Goal: Task Accomplishment & Management: Use online tool/utility

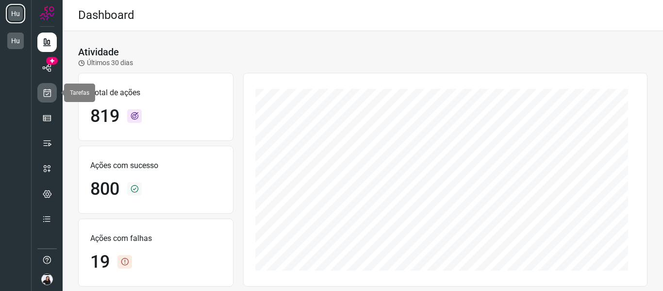
click at [55, 85] on link at bounding box center [46, 92] width 19 height 19
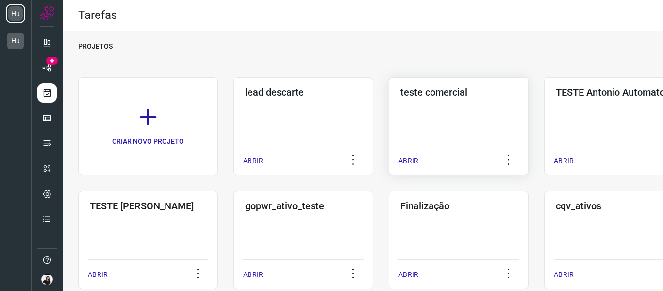
click at [444, 87] on h3 "teste comercial" at bounding box center [459, 92] width 117 height 12
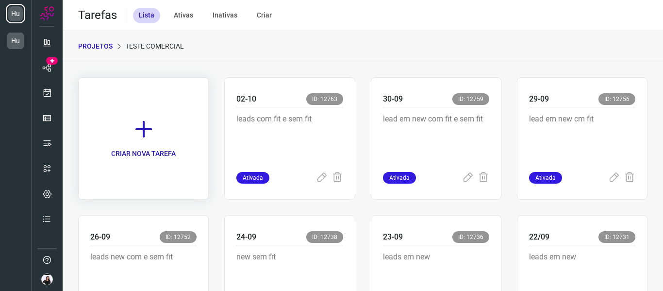
click at [154, 150] on p "CRIAR NOVA TAREFA" at bounding box center [143, 154] width 65 height 10
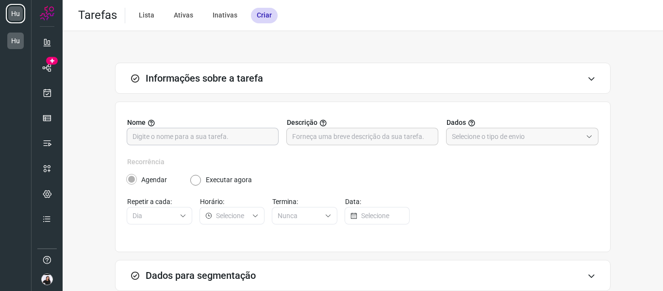
click at [162, 143] on input "text" at bounding box center [203, 136] width 140 height 17
type input "07/10"
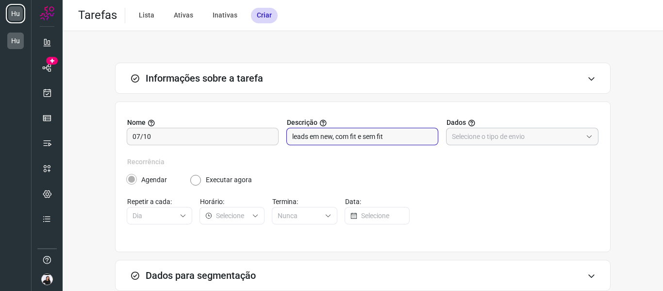
type input "leads em new, com fit e sem fit"
click at [470, 139] on input "text" at bounding box center [517, 136] width 130 height 17
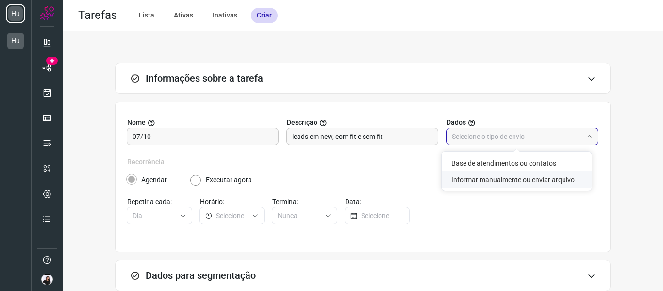
click at [503, 179] on li "Informar manualmente ou enviar arquivo" at bounding box center [517, 179] width 150 height 17
type input "Informar manualmente ou enviar arquivo"
radio input "false"
radio input "true"
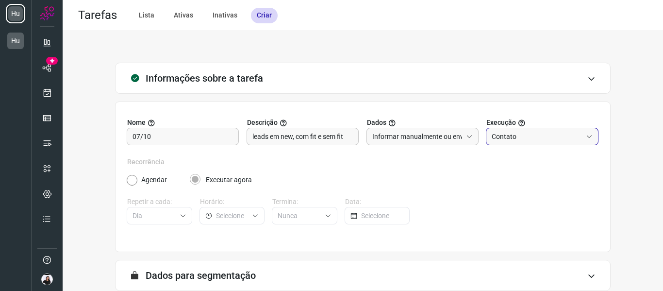
click at [520, 142] on input "Contato" at bounding box center [537, 136] width 90 height 17
click at [396, 166] on label "Recorrência" at bounding box center [363, 162] width 472 height 10
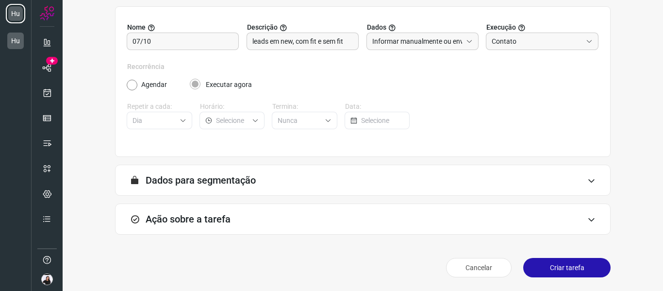
click at [298, 218] on div "Ação sobre a tarefa" at bounding box center [363, 218] width 496 height 31
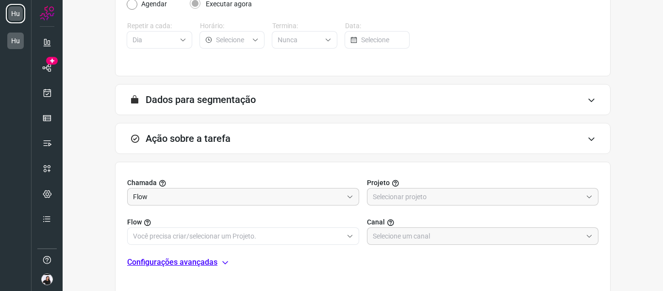
scroll to position [176, 0]
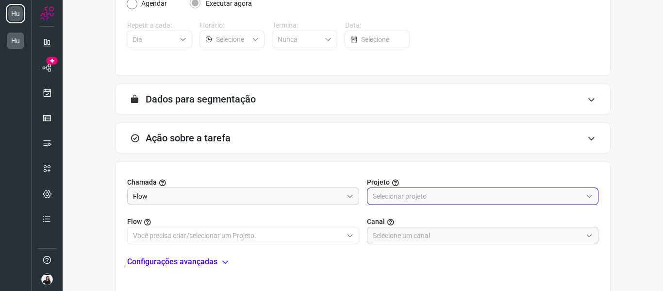
click at [395, 204] on input "text" at bounding box center [478, 196] width 210 height 17
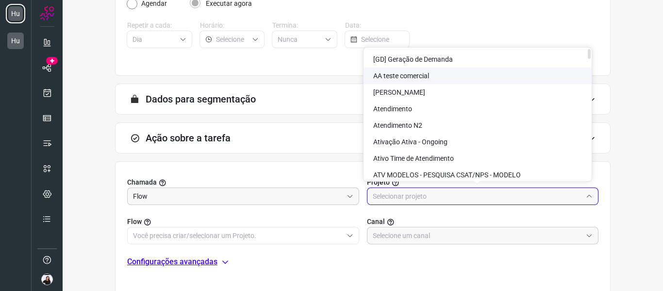
click at [400, 68] on li "AA teste comercial" at bounding box center [478, 76] width 228 height 17
type input "AA teste comercial"
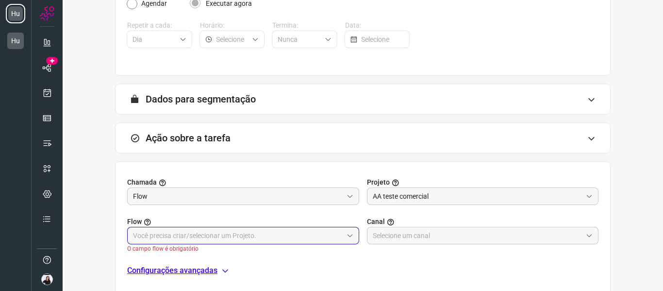
click at [295, 233] on input "text" at bounding box center [238, 235] width 210 height 17
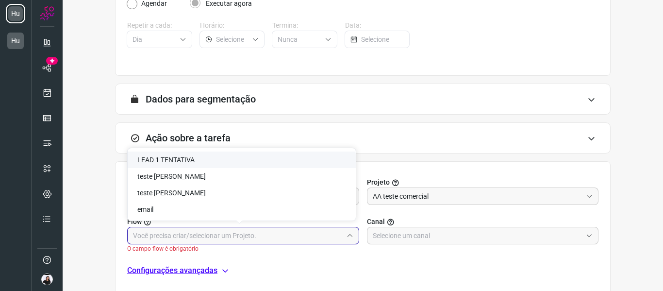
click at [244, 159] on li "LEAD 1 TENTATIVA" at bounding box center [242, 160] width 228 height 17
type input "LEAD 1 TENTATIVA"
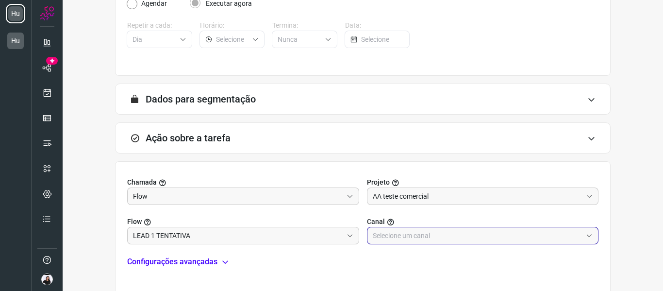
click at [418, 241] on input "text" at bounding box center [478, 235] width 210 height 17
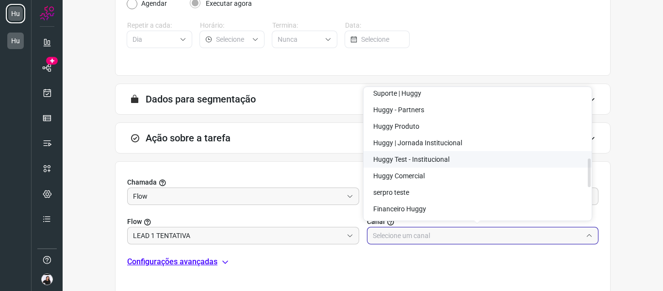
scroll to position [323, 0]
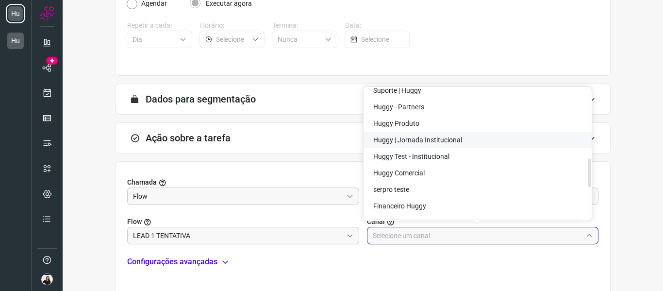
click at [395, 135] on li "Huggy | Jornada Institucional" at bounding box center [478, 140] width 228 height 17
type input "Huggy | Jornada Institucional"
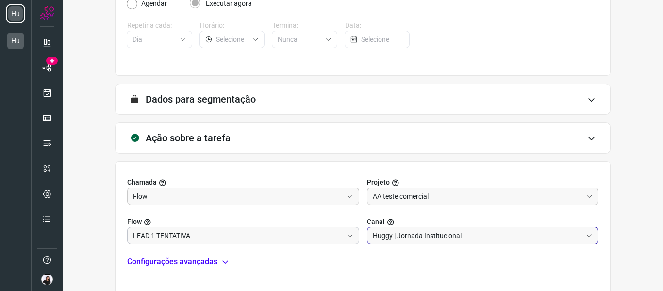
scroll to position [249, 0]
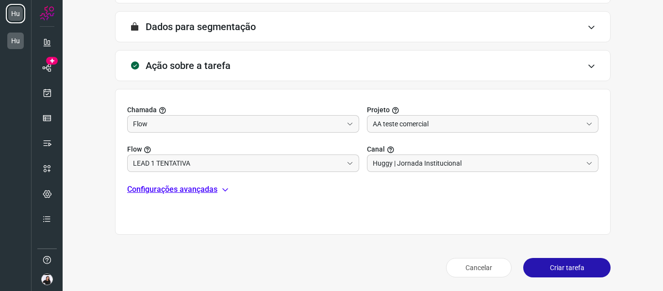
click at [566, 274] on button "Criar tarefa" at bounding box center [567, 267] width 87 height 19
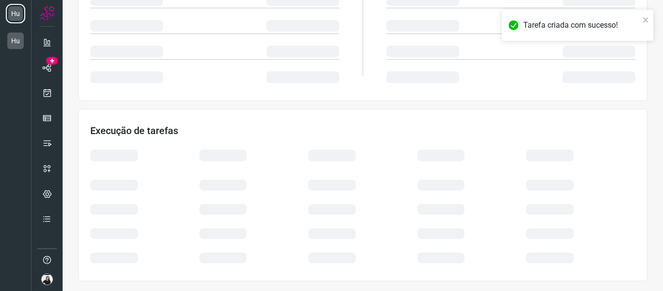
scroll to position [211, 0]
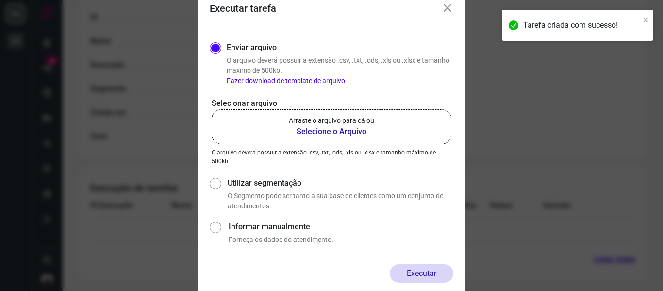
click at [325, 135] on b "Selecione o Arquivo" at bounding box center [331, 132] width 85 height 12
click at [0, 0] on input "Arraste o arquivo para cá ou Selecione o Arquivo" at bounding box center [0, 0] width 0 height 0
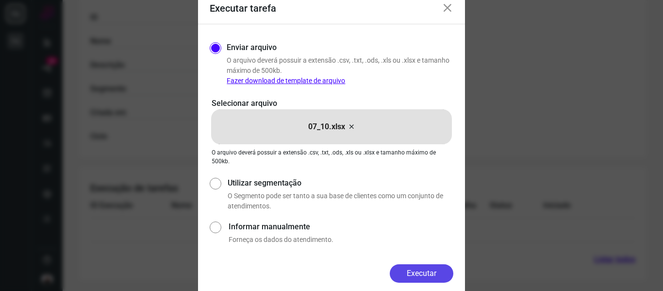
click at [437, 266] on button "Executar" at bounding box center [422, 273] width 64 height 18
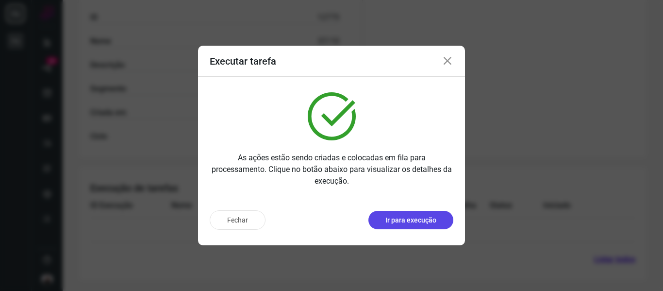
click at [421, 219] on p "Ir para execução" at bounding box center [411, 220] width 51 height 10
